Goal: Task Accomplishment & Management: Use online tool/utility

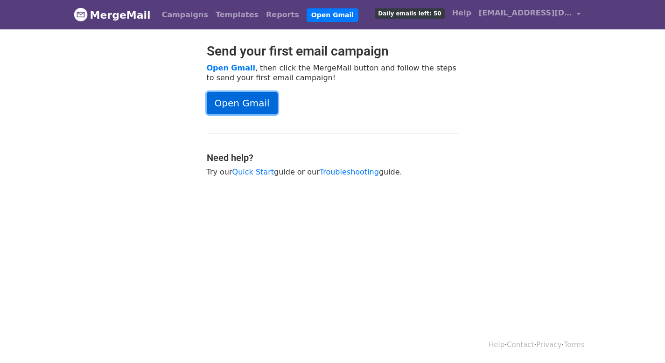
click at [263, 107] on link "Open Gmail" at bounding box center [242, 103] width 71 height 22
click at [168, 15] on link "Campaigns" at bounding box center [185, 15] width 54 height 19
click at [170, 19] on link "Campaigns" at bounding box center [185, 15] width 54 height 19
click at [221, 105] on link "Open Gmail" at bounding box center [242, 103] width 71 height 22
click at [175, 20] on link "Campaigns" at bounding box center [185, 15] width 54 height 19
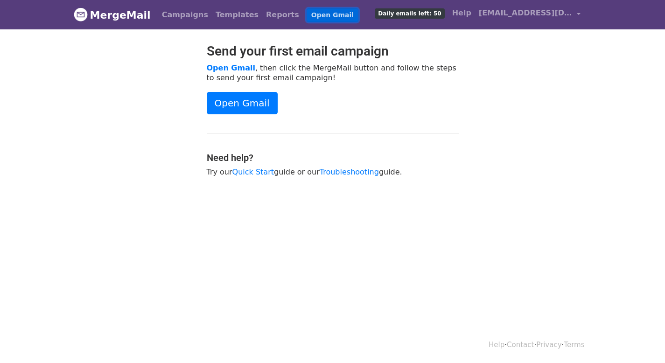
click at [307, 19] on link "Open Gmail" at bounding box center [333, 15] width 52 height 14
click at [307, 13] on link "Open Gmail" at bounding box center [333, 15] width 52 height 14
